Goal: Register for event/course

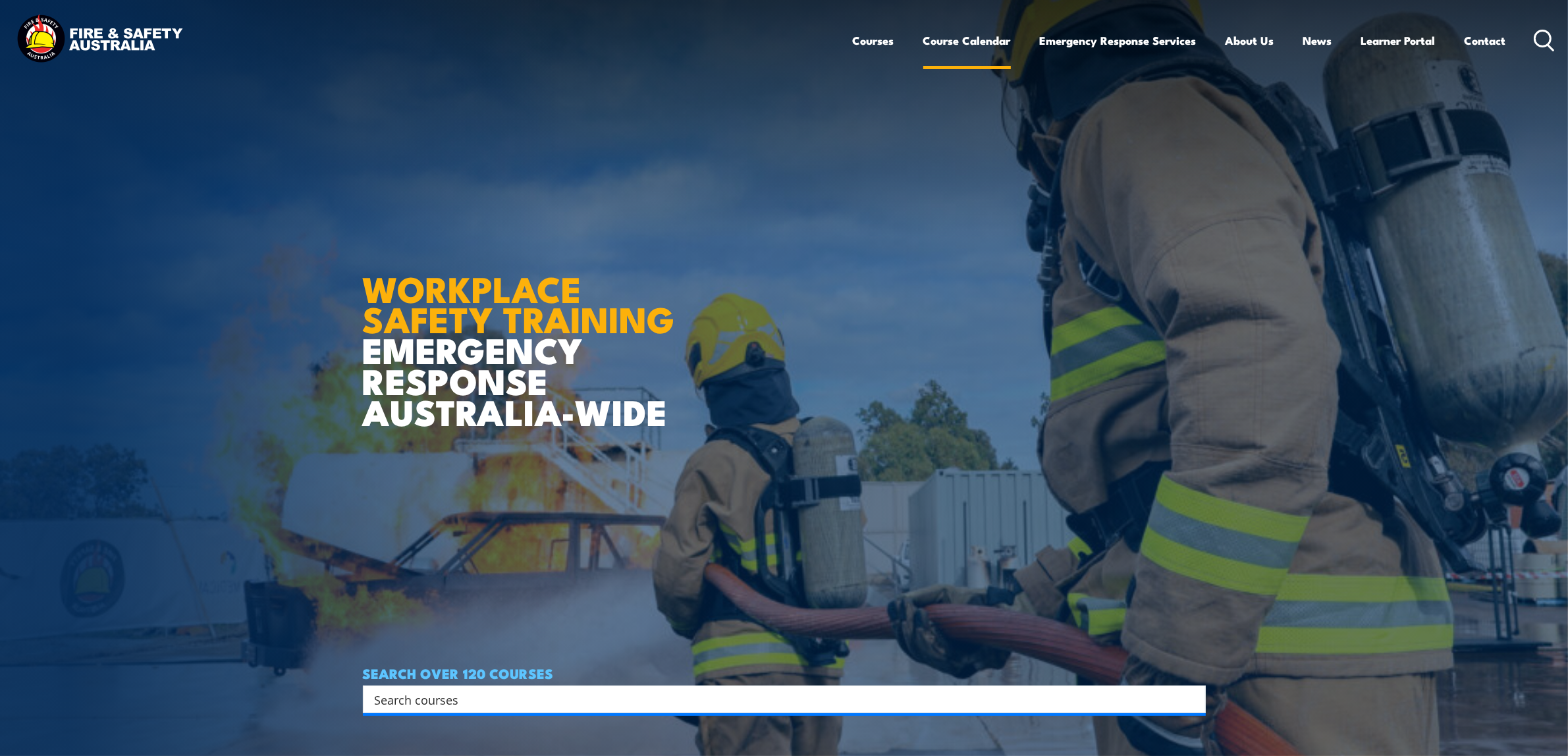
click at [959, 37] on link "Course Calendar" at bounding box center [967, 40] width 88 height 35
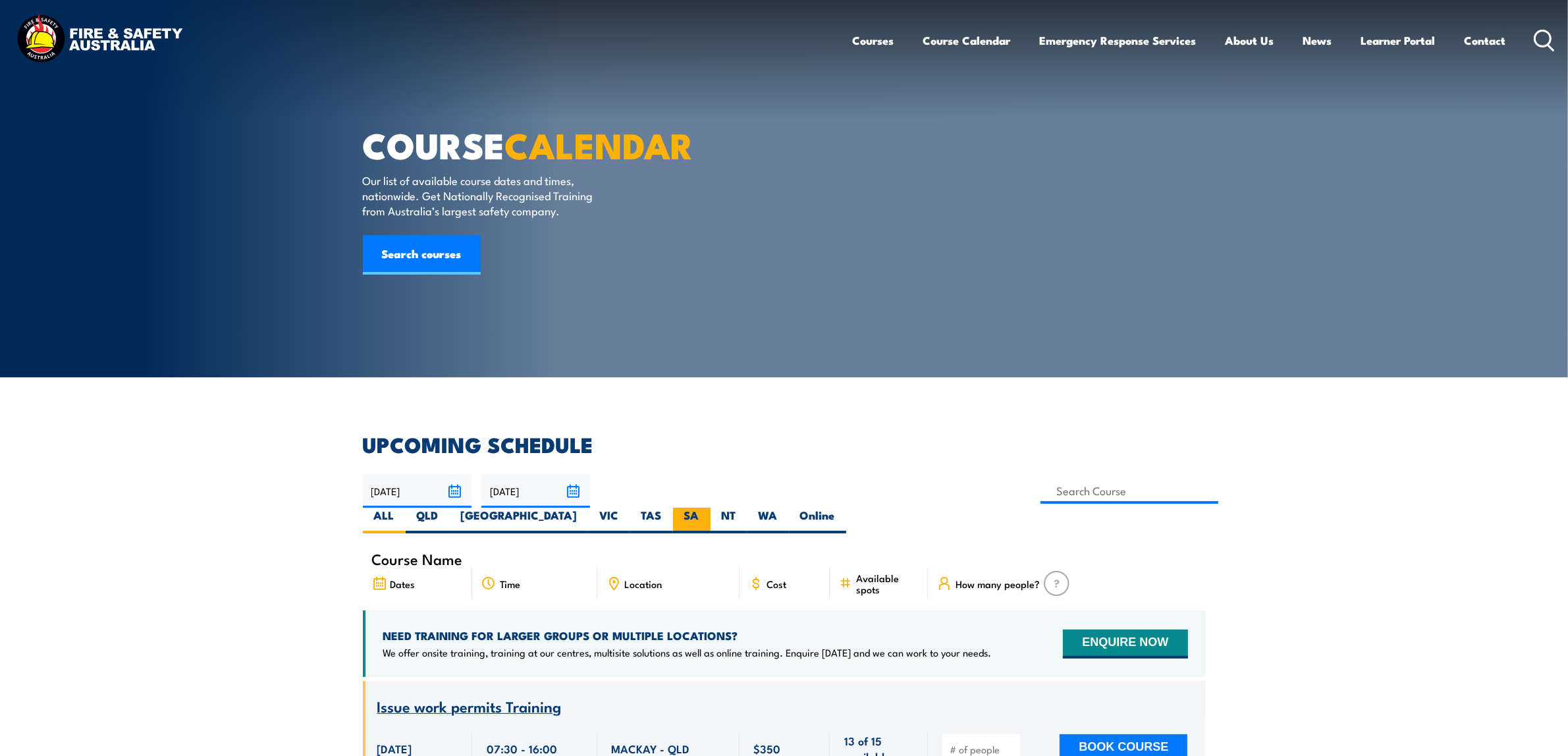
click at [711, 508] on label "SA" at bounding box center [692, 521] width 37 height 26
click at [708, 508] on input "SA" at bounding box center [703, 512] width 9 height 9
radio input "true"
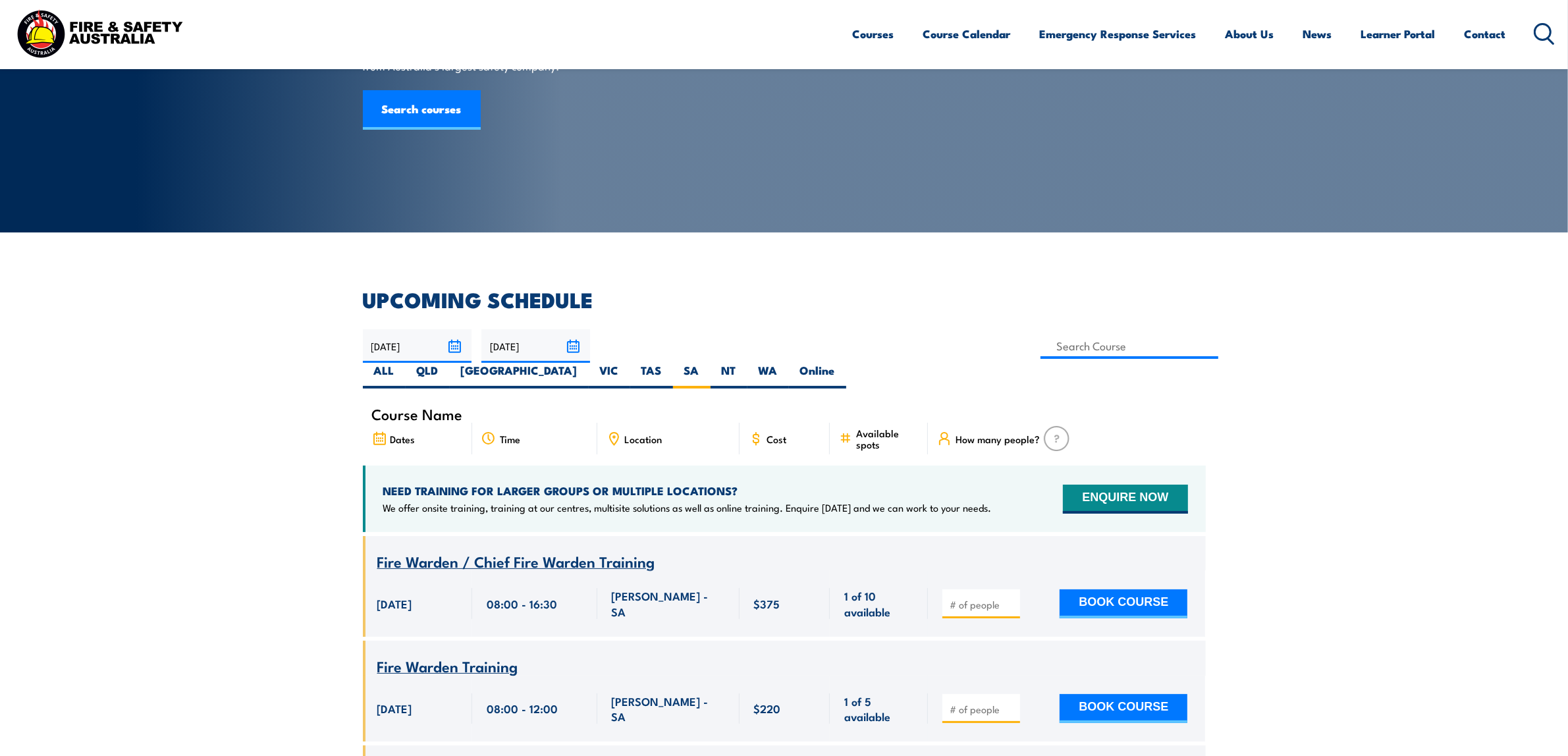
scroll to position [106, 0]
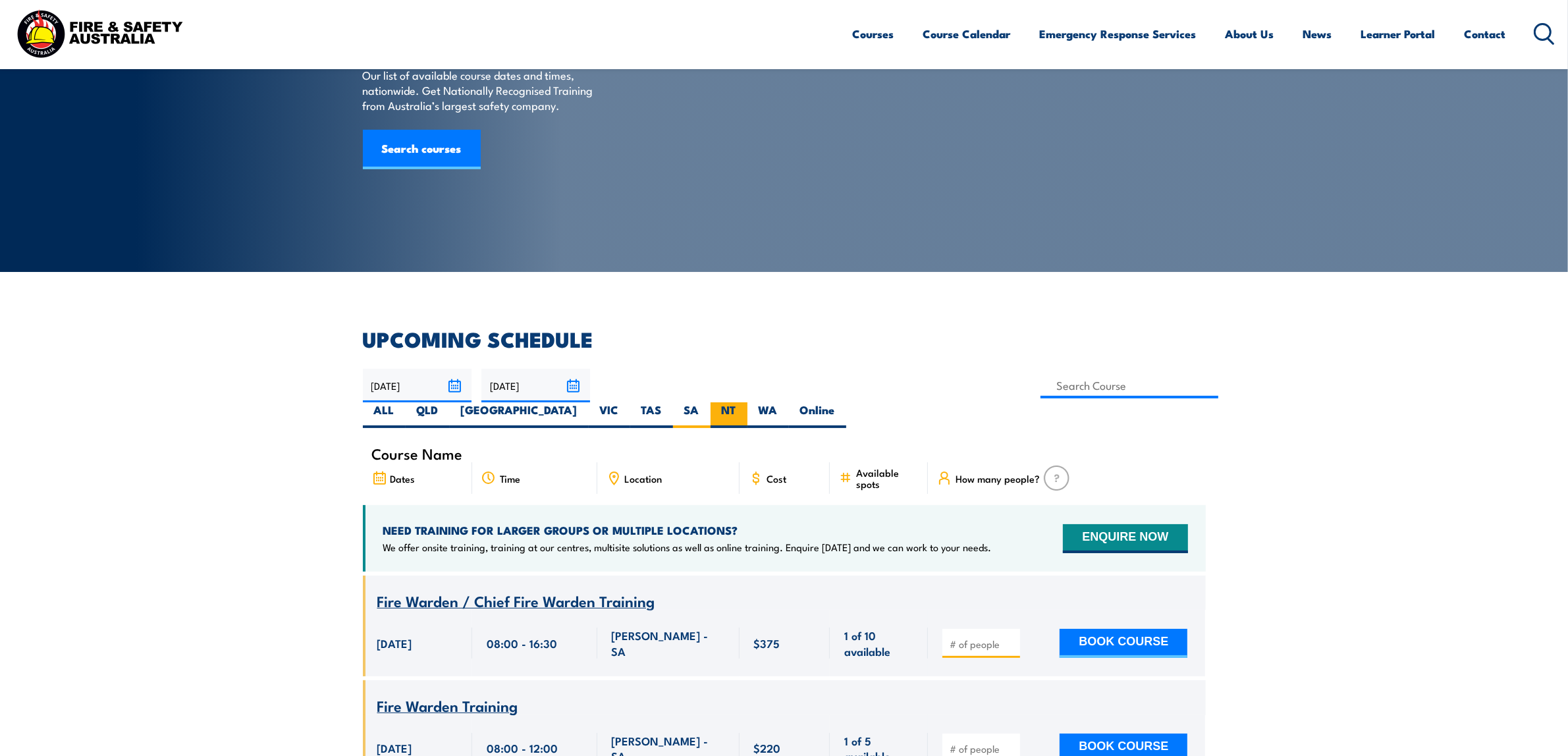
click at [748, 403] on label "NT" at bounding box center [728, 416] width 37 height 26
click at [745, 403] on input "NT" at bounding box center [741, 407] width 9 height 9
radio input "true"
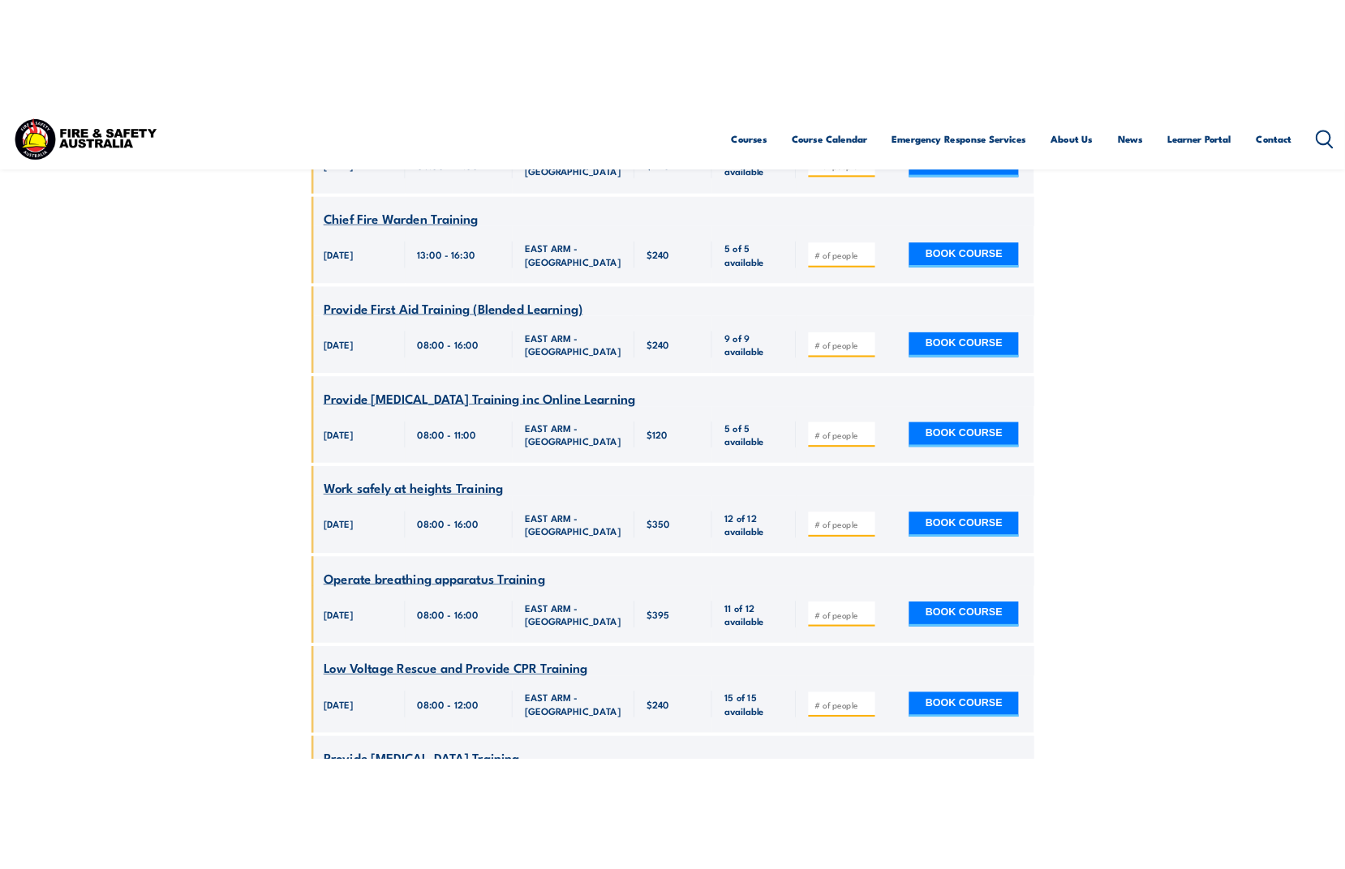
scroll to position [2867, 0]
